Goal: Task Accomplishment & Management: Manage account settings

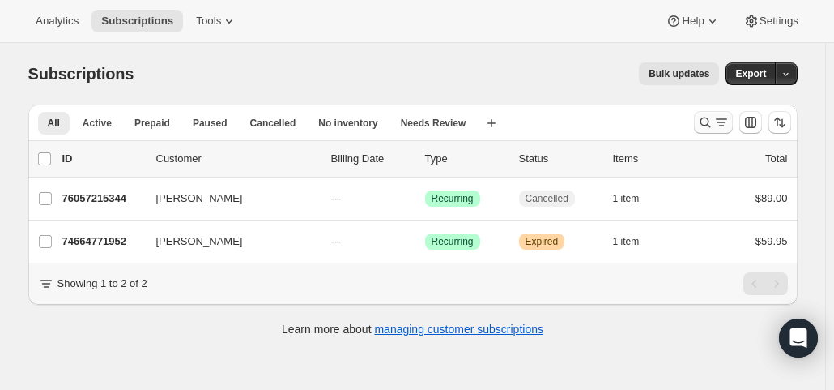
click at [713, 121] on icon "Search and filter results" at bounding box center [705, 122] width 16 height 16
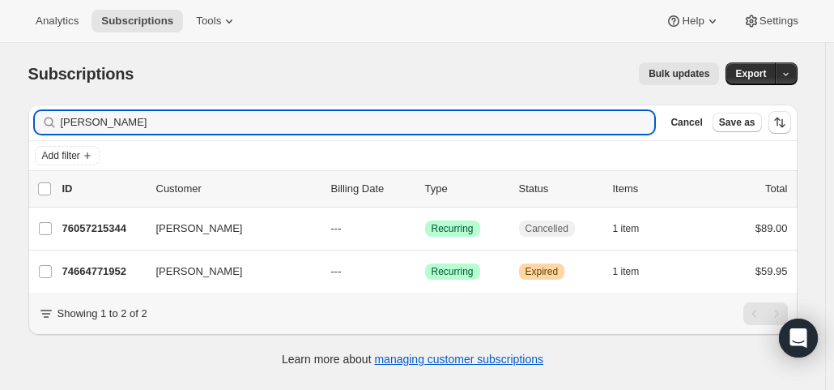
drag, startPoint x: 101, startPoint y: 122, endPoint x: 44, endPoint y: 120, distance: 57.6
click at [44, 120] on div "[PERSON_NAME] Clear" at bounding box center [345, 122] width 620 height 23
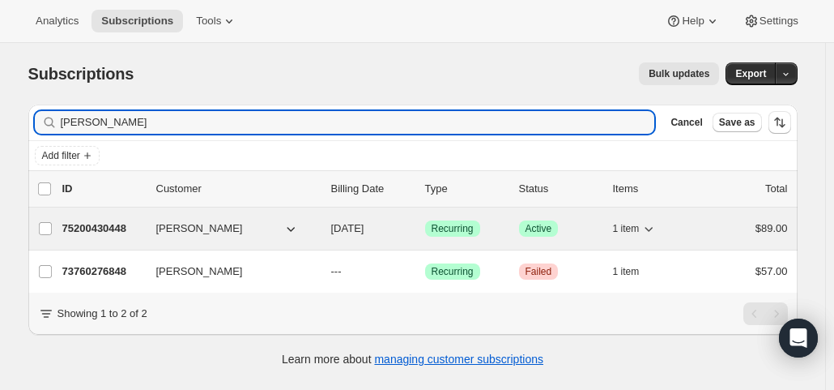
type input "[PERSON_NAME]"
click at [364, 233] on span "[DATE]" at bounding box center [347, 228] width 33 height 12
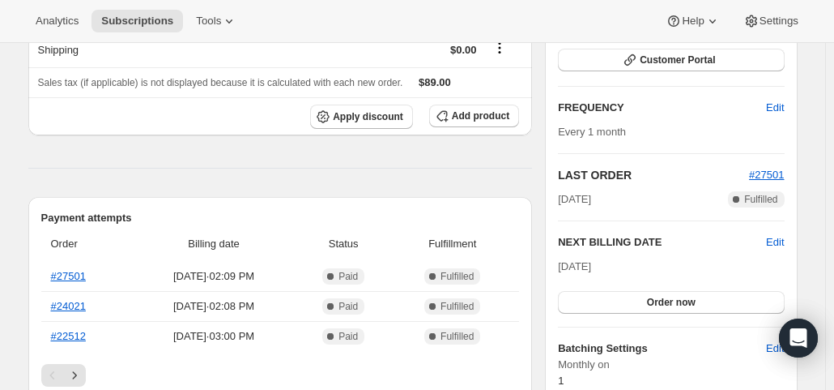
scroll to position [243, 0]
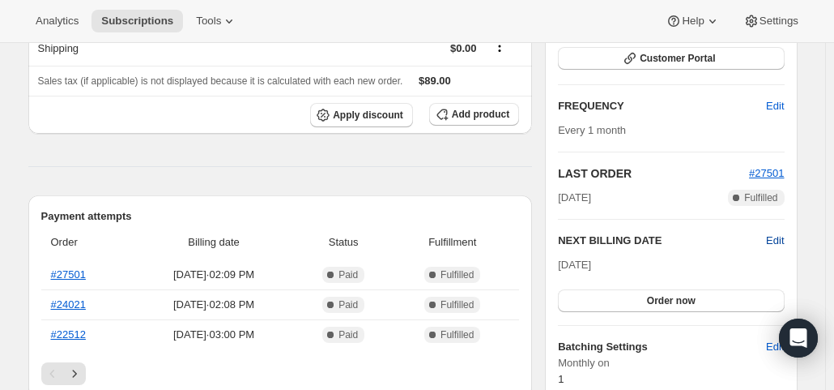
click at [782, 238] on span "Edit" at bounding box center [775, 240] width 18 height 16
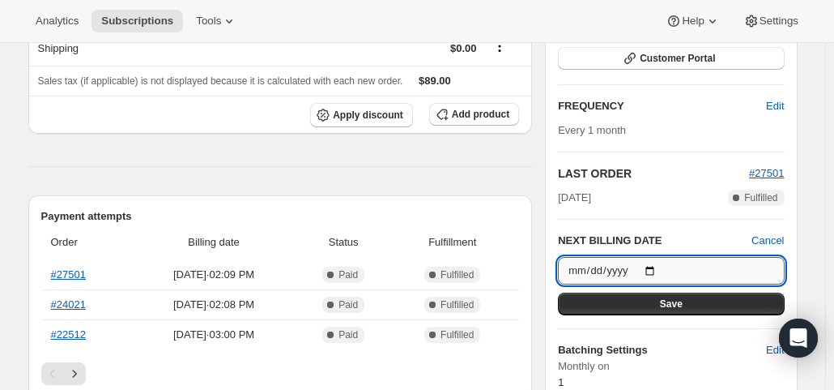
click at [657, 264] on input "[DATE]" at bounding box center [671, 271] width 226 height 28
type input "[DATE]"
click at [688, 300] on button "Save" at bounding box center [671, 303] width 226 height 23
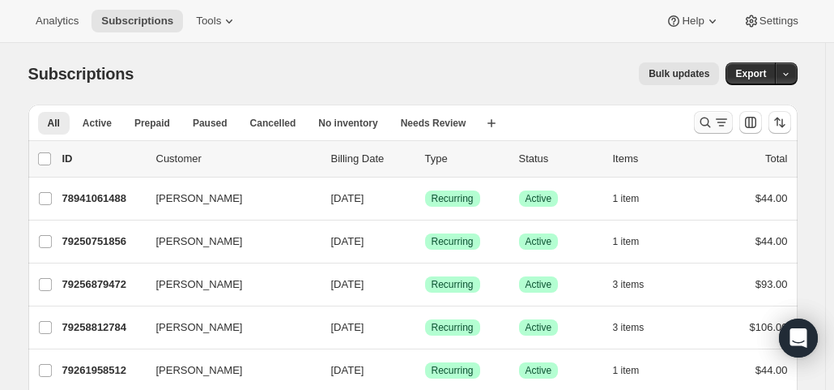
click at [705, 115] on icon "Search and filter results" at bounding box center [705, 122] width 16 height 16
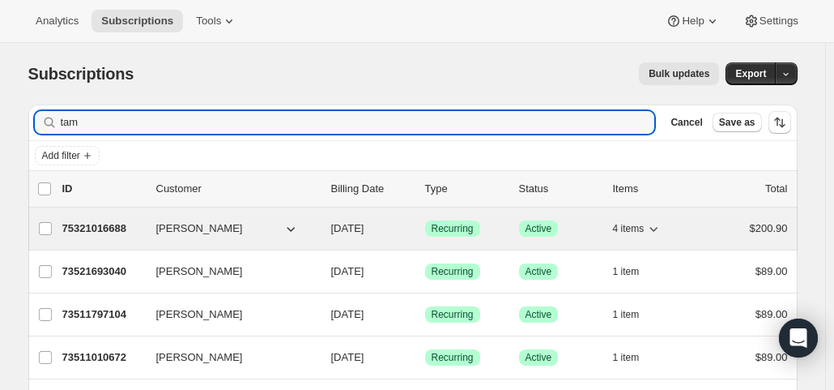
type input "tam"
click at [356, 222] on span "09/30/2025" at bounding box center [347, 228] width 33 height 12
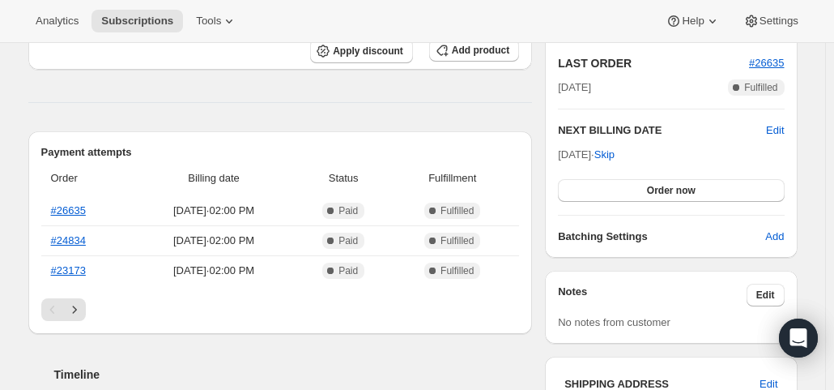
scroll to position [405, 0]
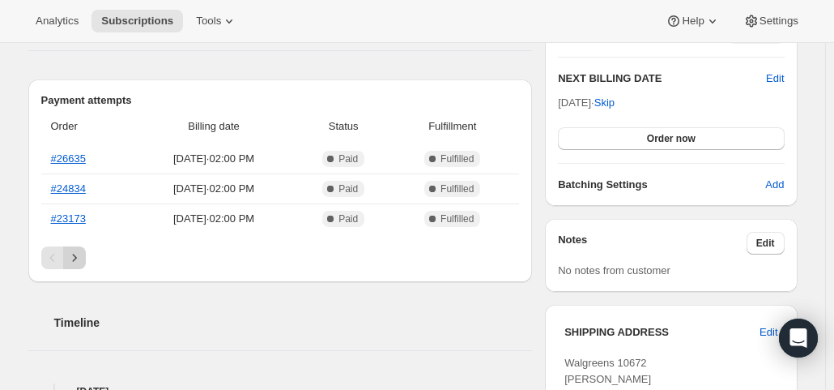
click at [83, 256] on icon "Next" at bounding box center [74, 257] width 16 height 16
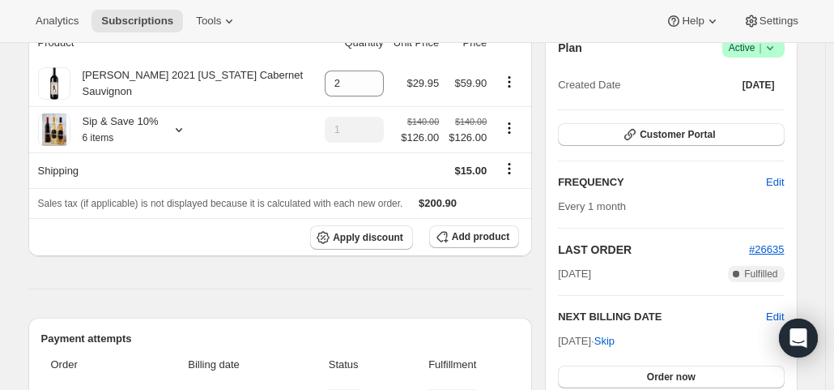
scroll to position [81, 0]
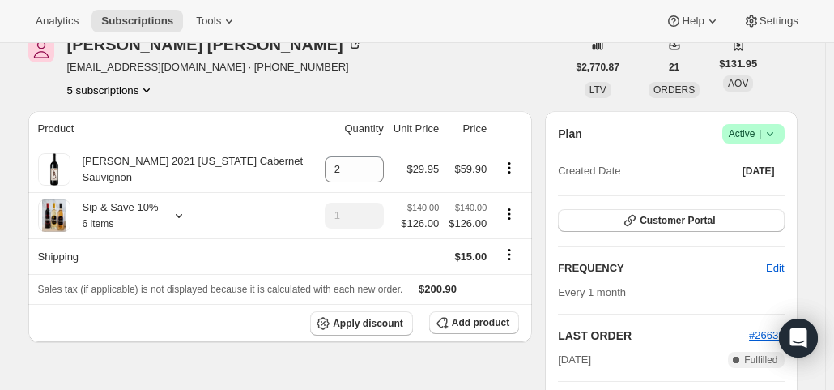
click at [87, 85] on button "5 subscriptions" at bounding box center [111, 90] width 88 height 16
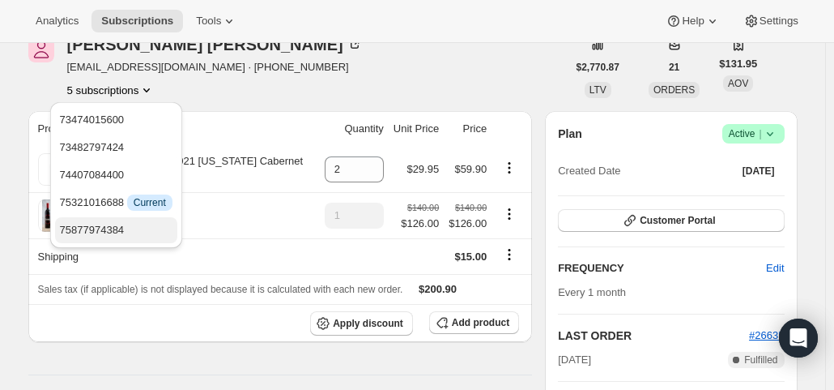
click at [88, 227] on span "75877974384" at bounding box center [92, 230] width 65 height 12
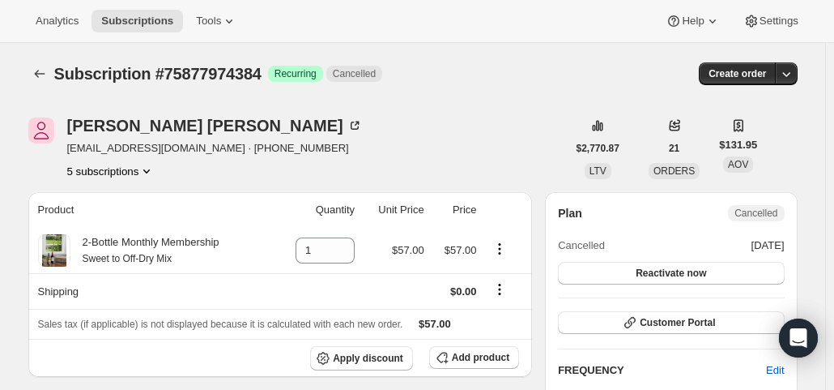
click at [125, 165] on button "5 subscriptions" at bounding box center [111, 171] width 88 height 16
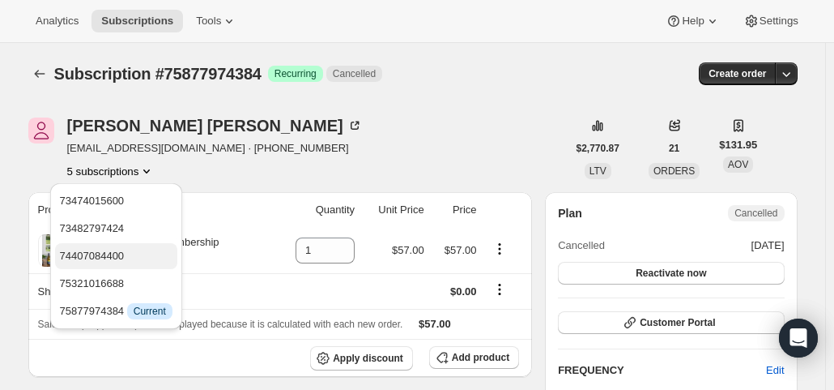
click at [110, 254] on span "74407084400" at bounding box center [92, 255] width 65 height 12
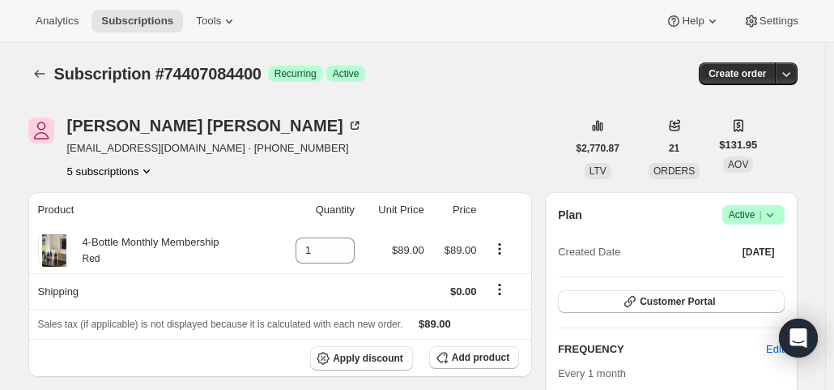
click at [109, 170] on button "5 subscriptions" at bounding box center [111, 171] width 88 height 16
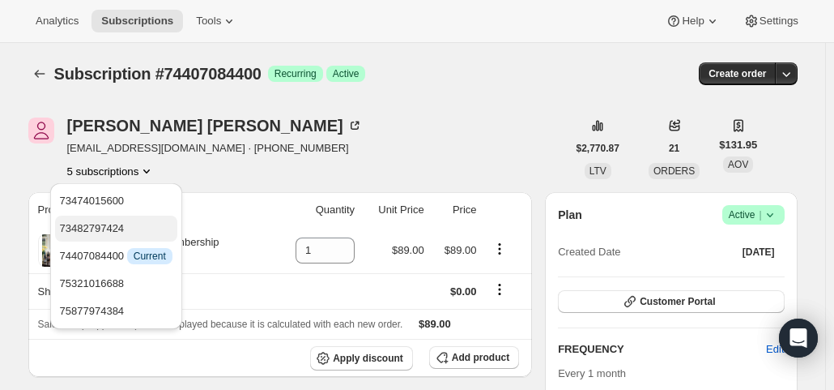
click at [109, 224] on span "73482797424" at bounding box center [92, 228] width 65 height 12
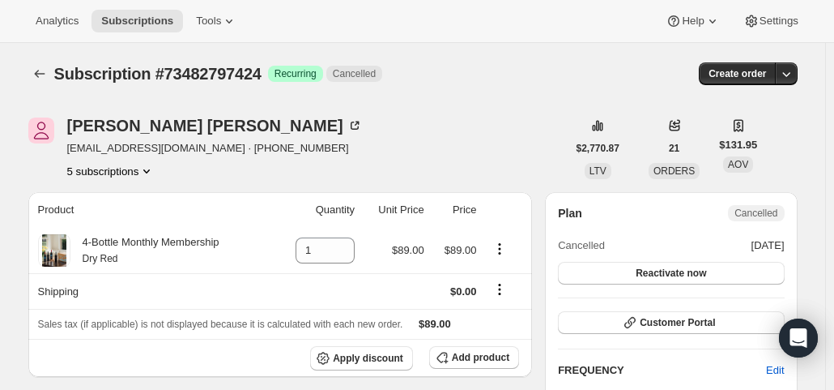
click at [113, 173] on button "5 subscriptions" at bounding box center [111, 171] width 88 height 16
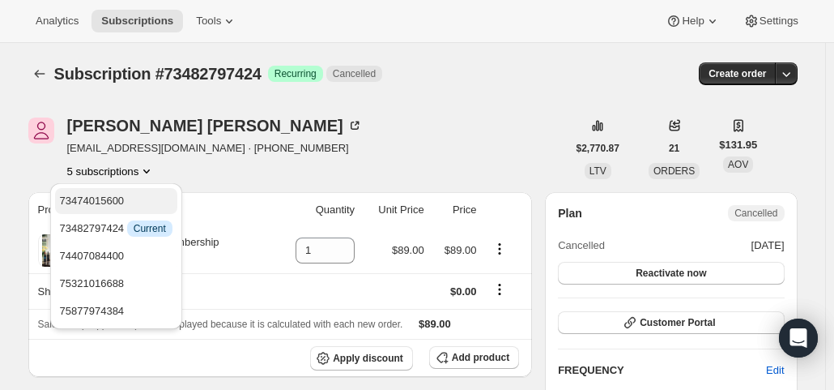
click at [113, 191] on button "73474015600" at bounding box center [116, 201] width 122 height 26
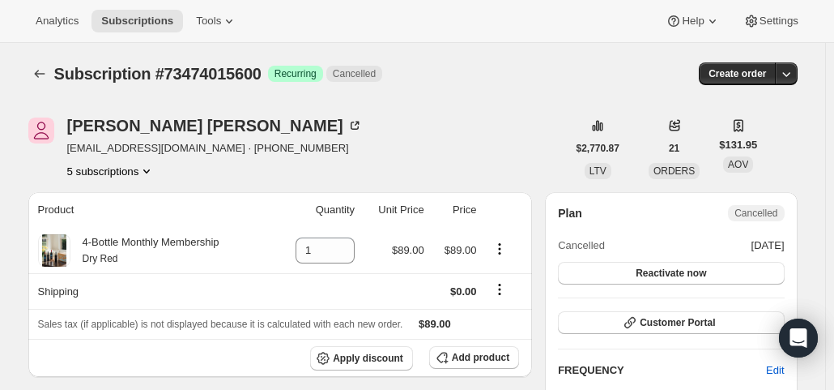
click at [121, 176] on button "5 subscriptions" at bounding box center [111, 171] width 88 height 16
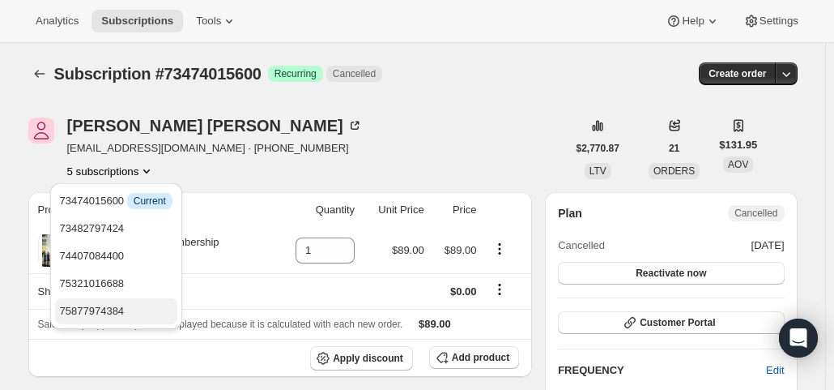
click at [115, 312] on span "75877974384" at bounding box center [92, 311] width 65 height 12
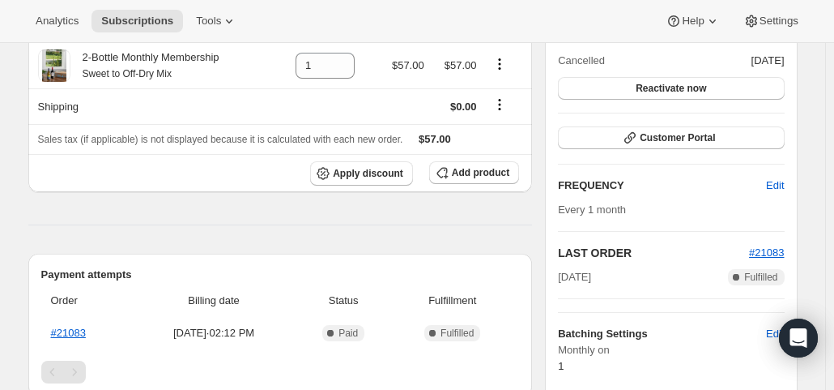
scroll to position [81, 0]
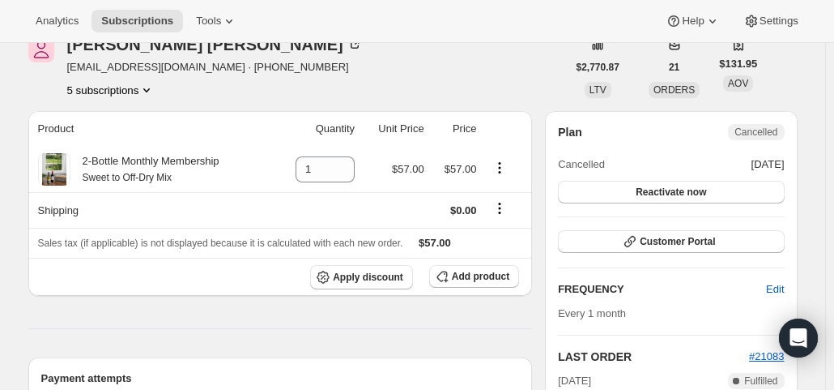
click at [130, 96] on button "5 subscriptions" at bounding box center [111, 90] width 88 height 16
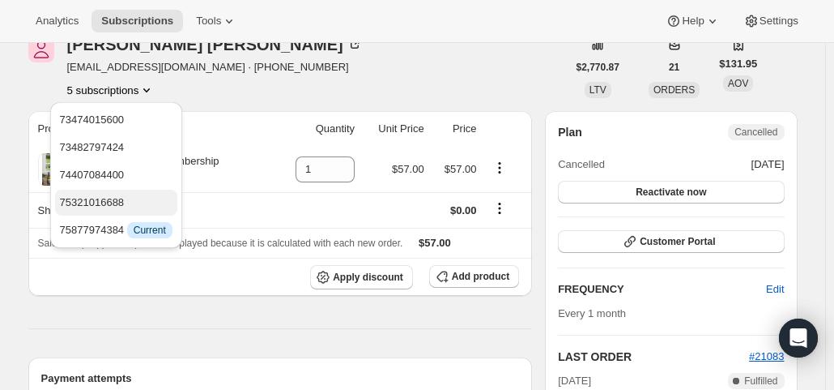
click at [121, 208] on span "75321016688" at bounding box center [92, 202] width 65 height 12
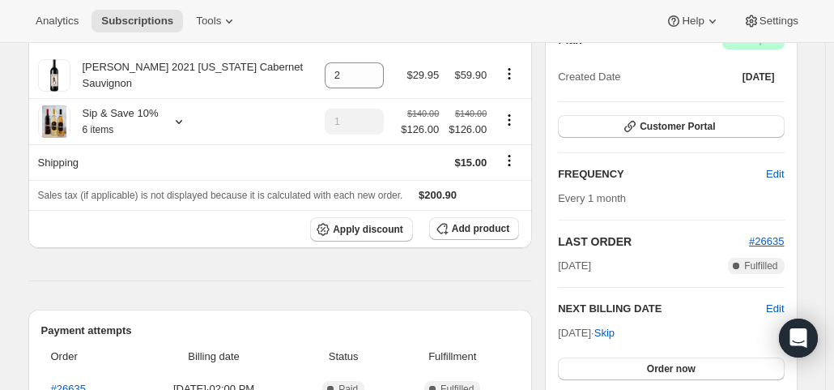
scroll to position [405, 0]
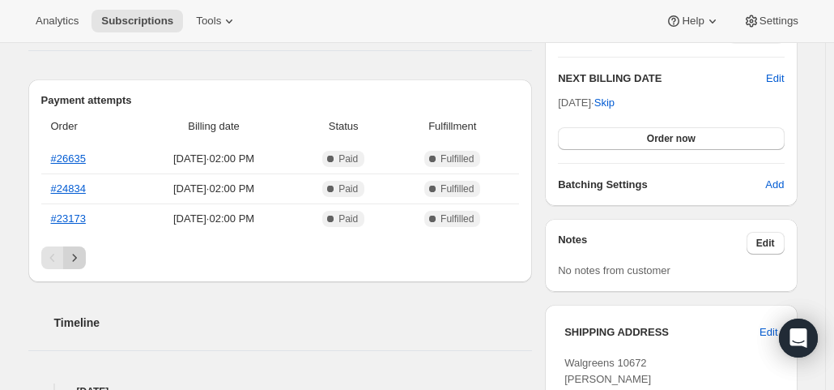
click at [75, 252] on icon "Next" at bounding box center [74, 257] width 16 height 16
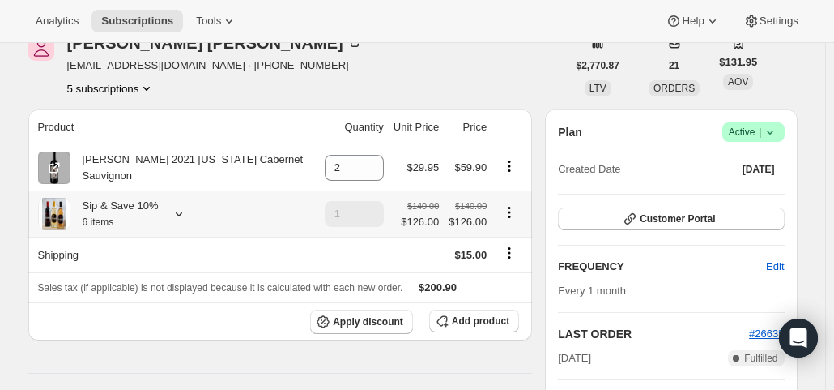
scroll to position [81, 0]
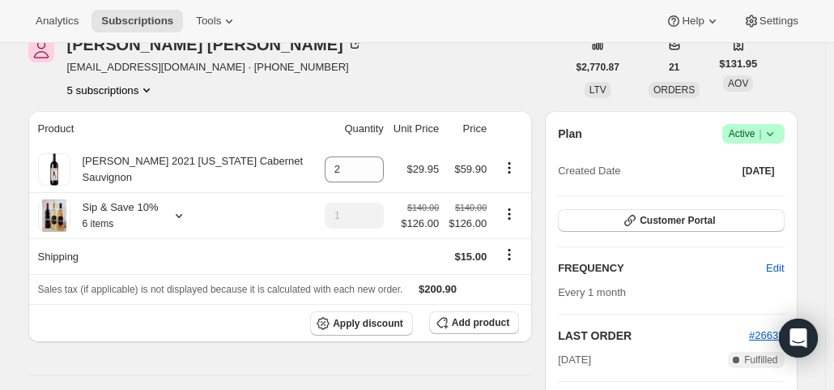
click at [110, 83] on button "5 subscriptions" at bounding box center [111, 90] width 88 height 16
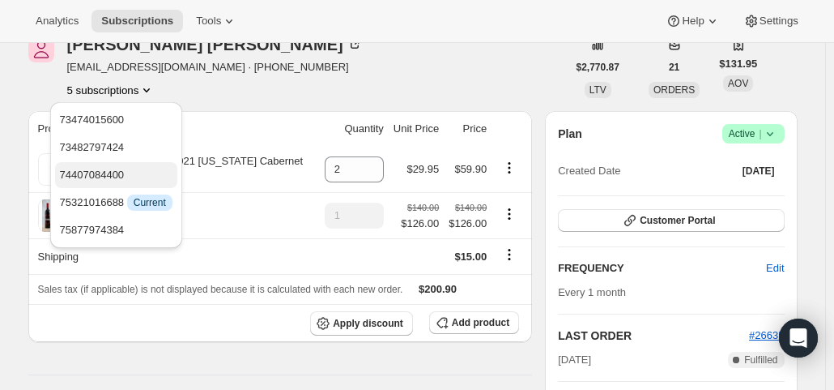
click at [103, 177] on span "74407084400" at bounding box center [92, 174] width 65 height 12
